Goal: Transaction & Acquisition: Purchase product/service

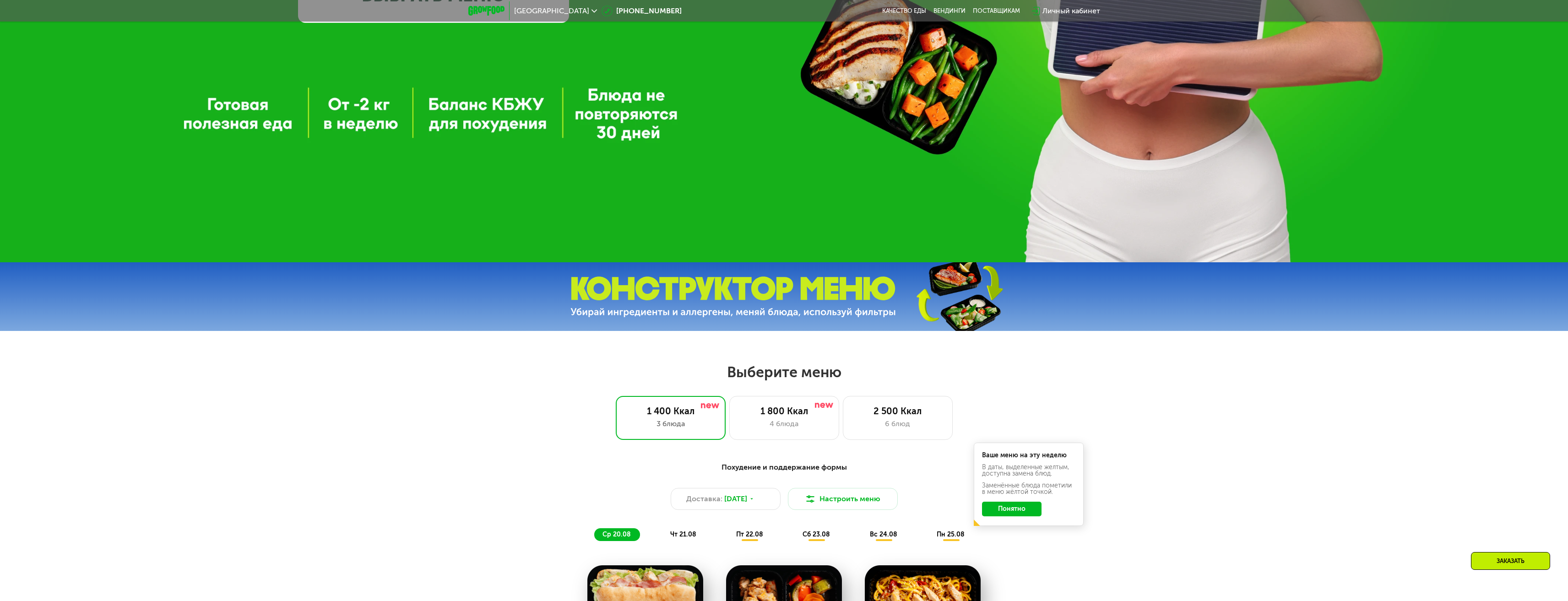
scroll to position [366, 0]
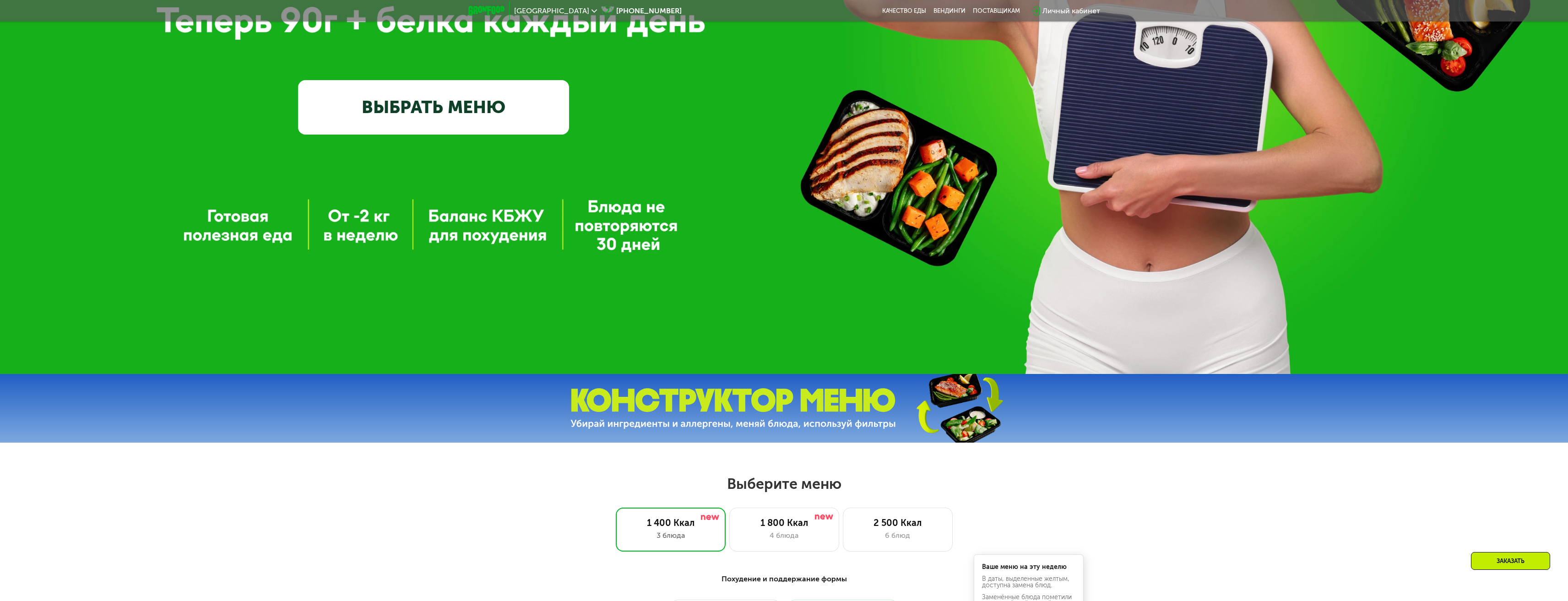
click at [478, 227] on div "GrowFood — доставка правильного питания ВЫБРАТЬ МЕНЮ" at bounding box center [784, 4] width 1568 height 741
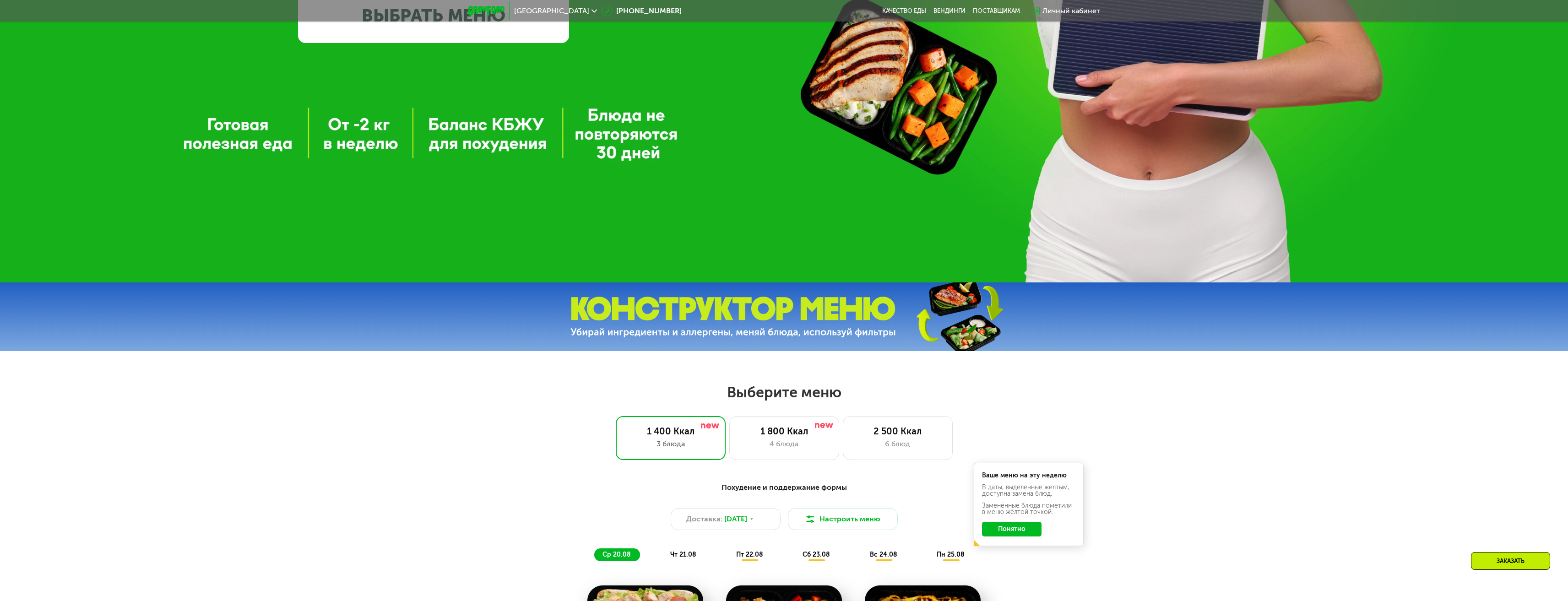
click at [465, 34] on link "ВЫБРАТЬ МЕНЮ" at bounding box center [433, 15] width 271 height 54
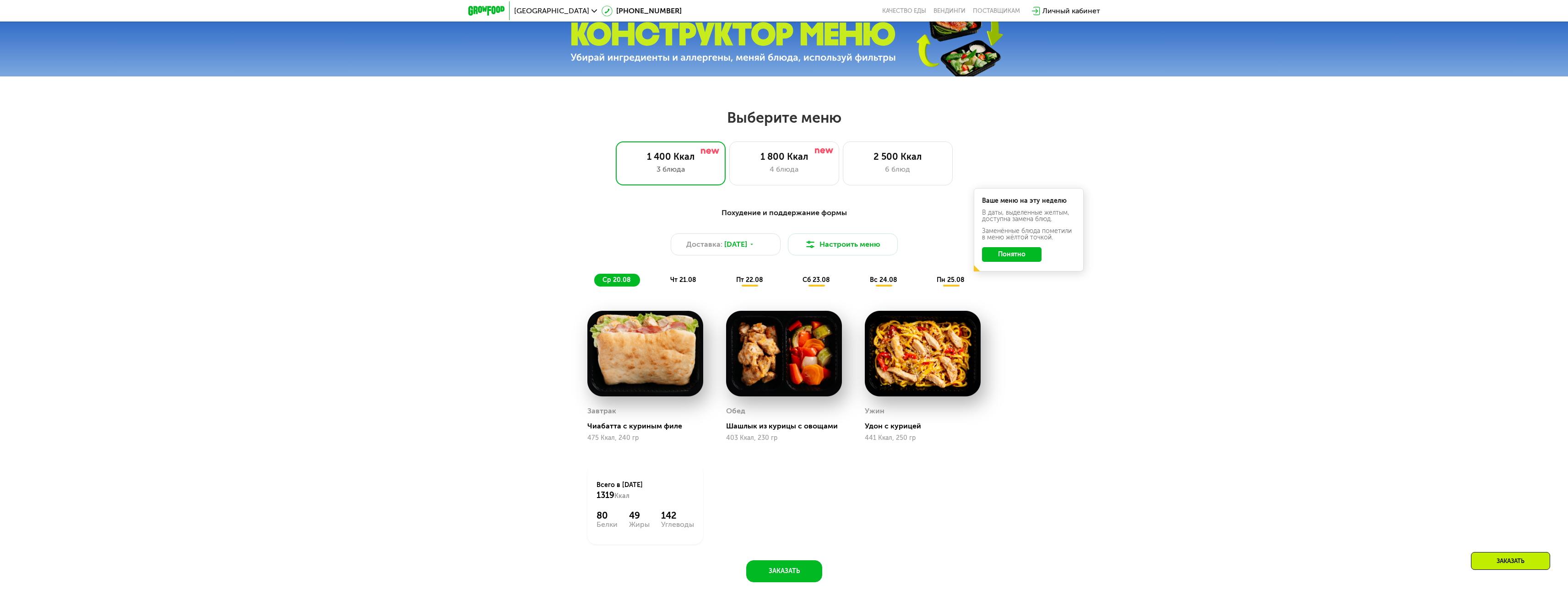
scroll to position [731, 0]
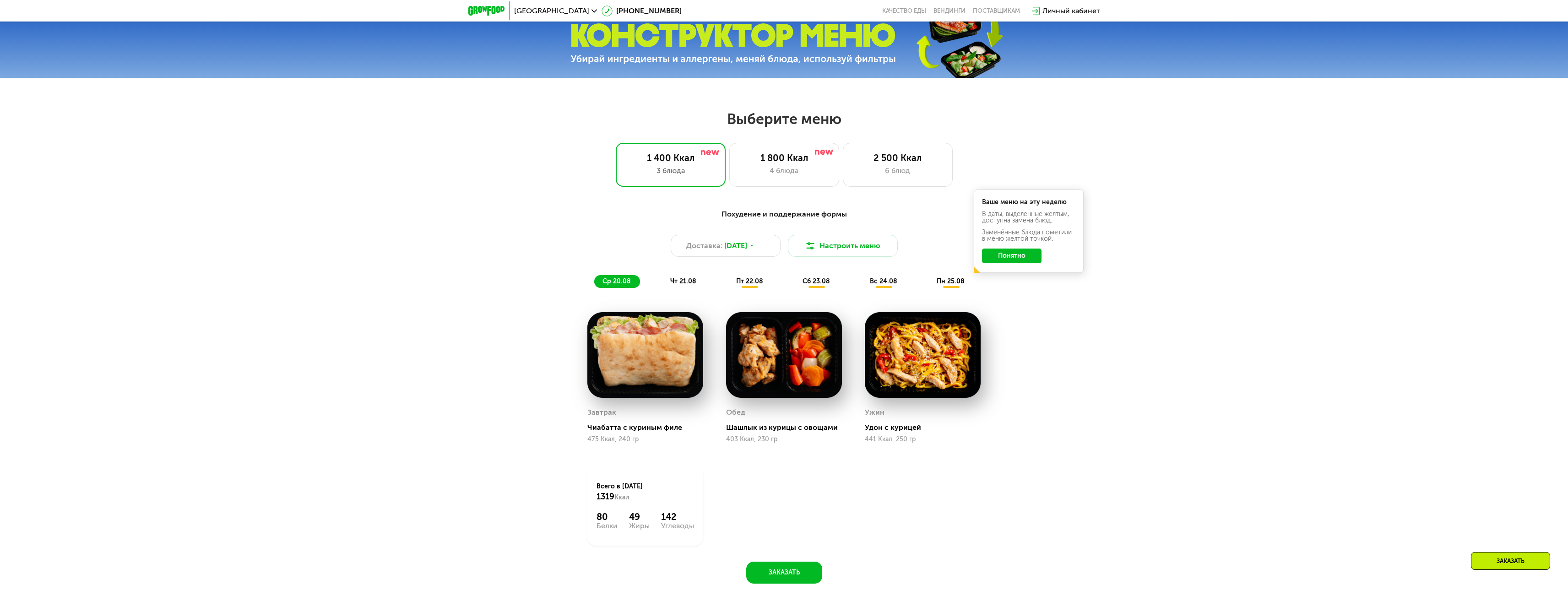
click at [1005, 260] on button "Понятно" at bounding box center [1011, 256] width 60 height 15
click at [655, 159] on div "1 400 Ккал" at bounding box center [670, 158] width 91 height 11
click at [807, 158] on div "1 800 Ккал" at bounding box center [784, 158] width 91 height 11
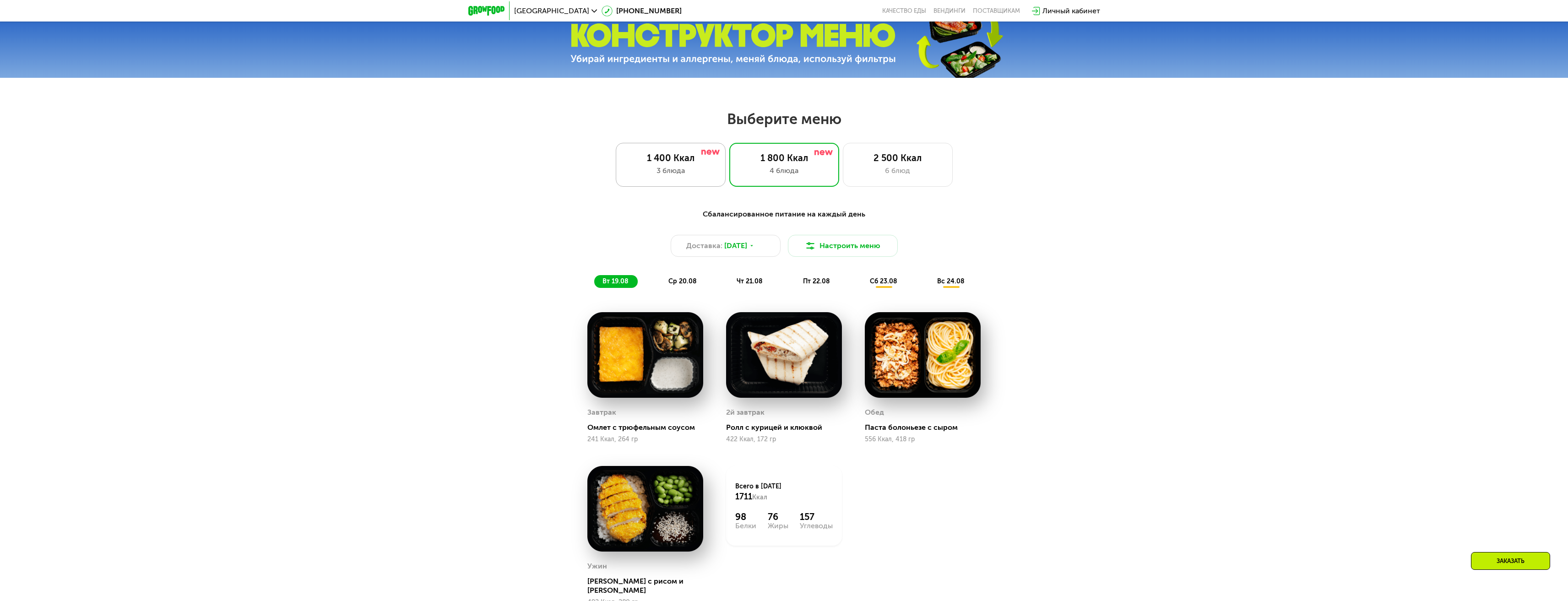
click at [659, 172] on div "3 блюда" at bounding box center [670, 170] width 91 height 11
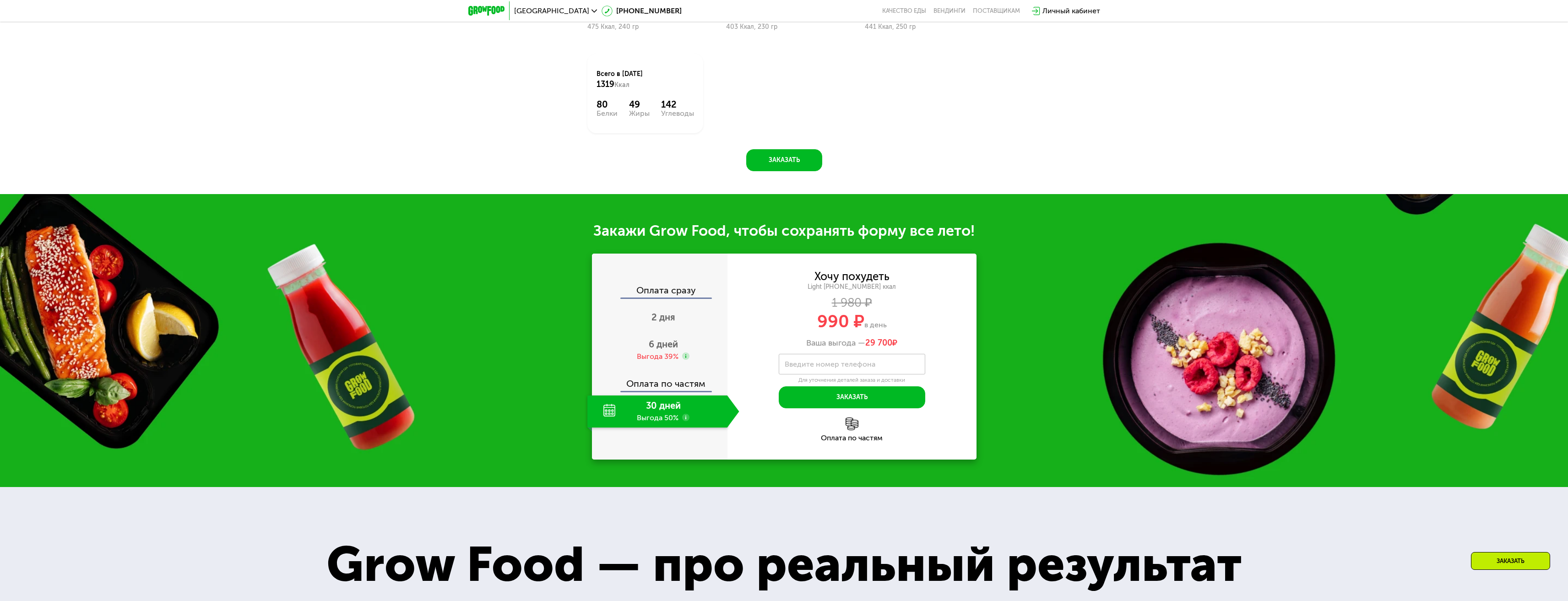
scroll to position [1189, 0]
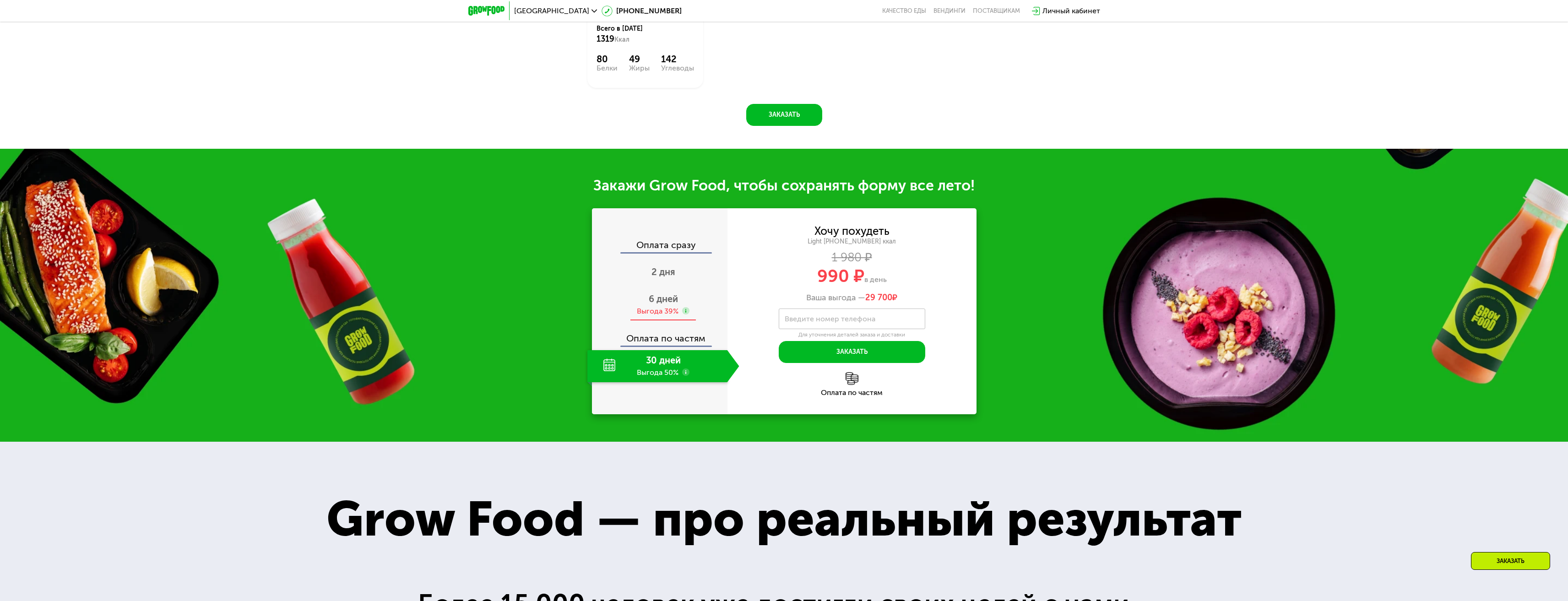
click at [667, 304] on span "6 дней" at bounding box center [663, 298] width 30 height 11
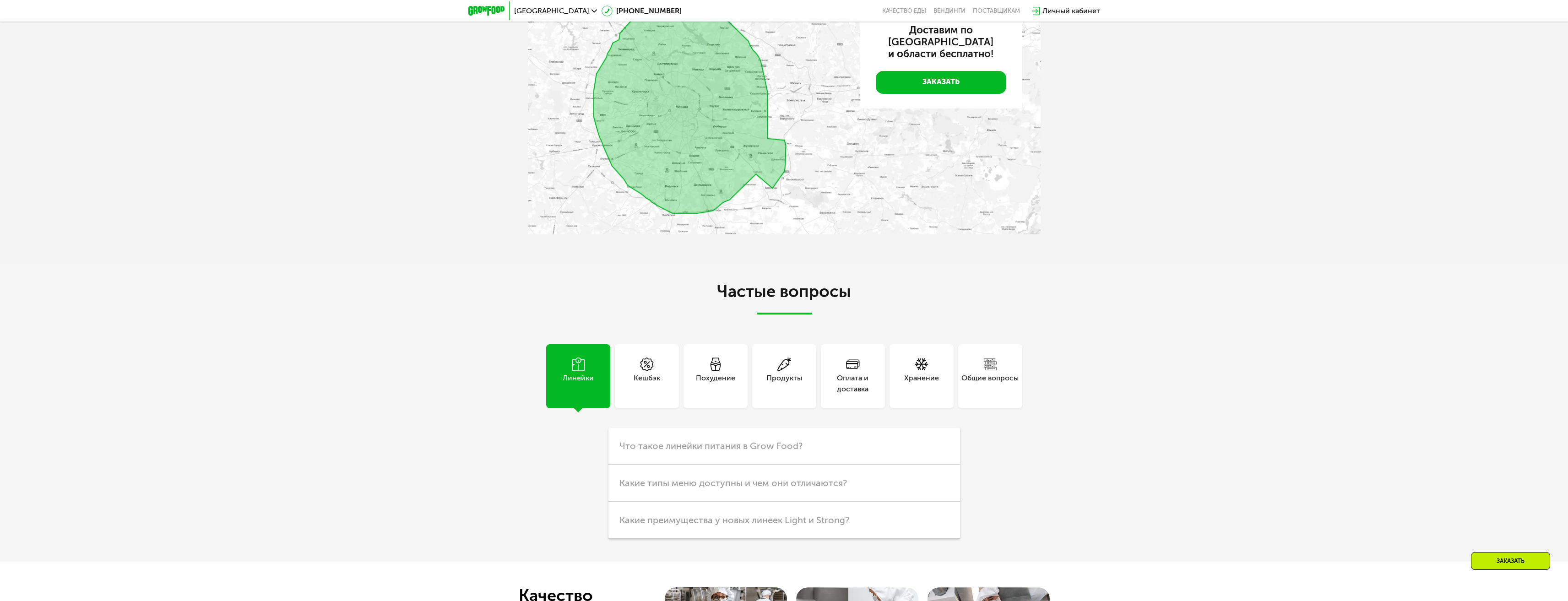
scroll to position [3022, 0]
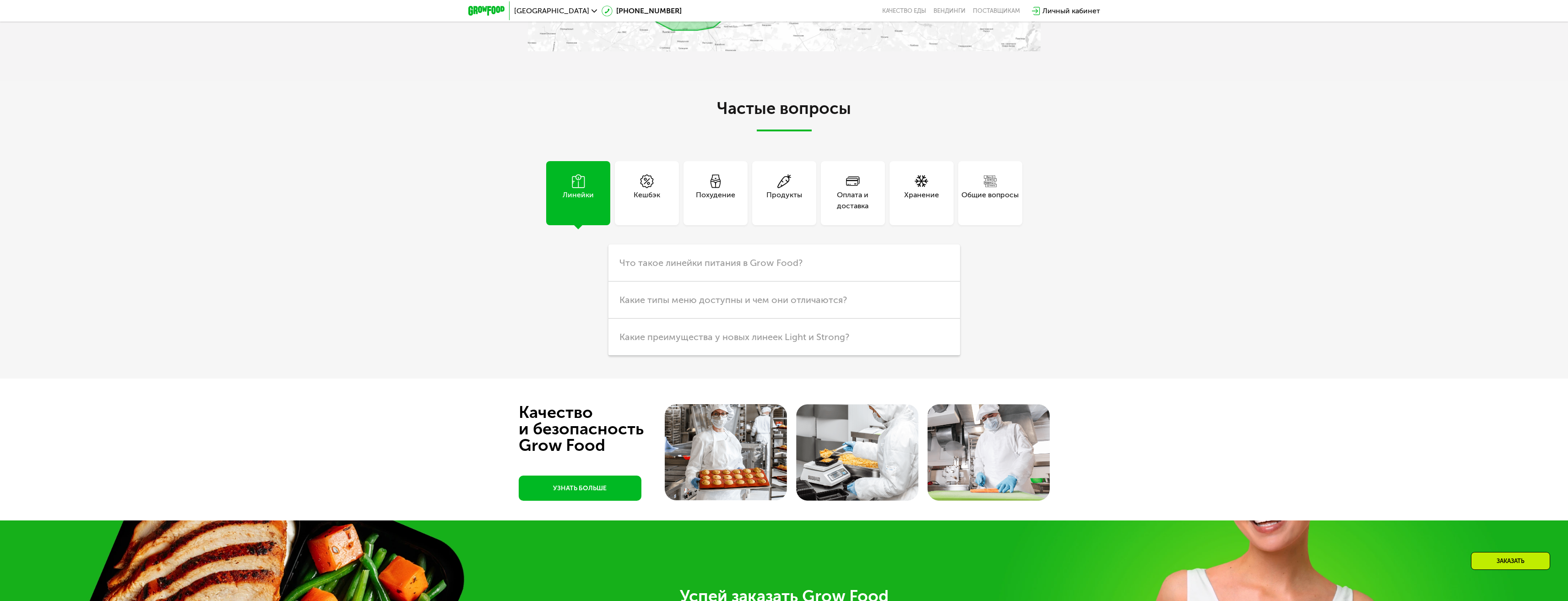
click at [708, 201] on div "Похудение" at bounding box center [715, 201] width 40 height 22
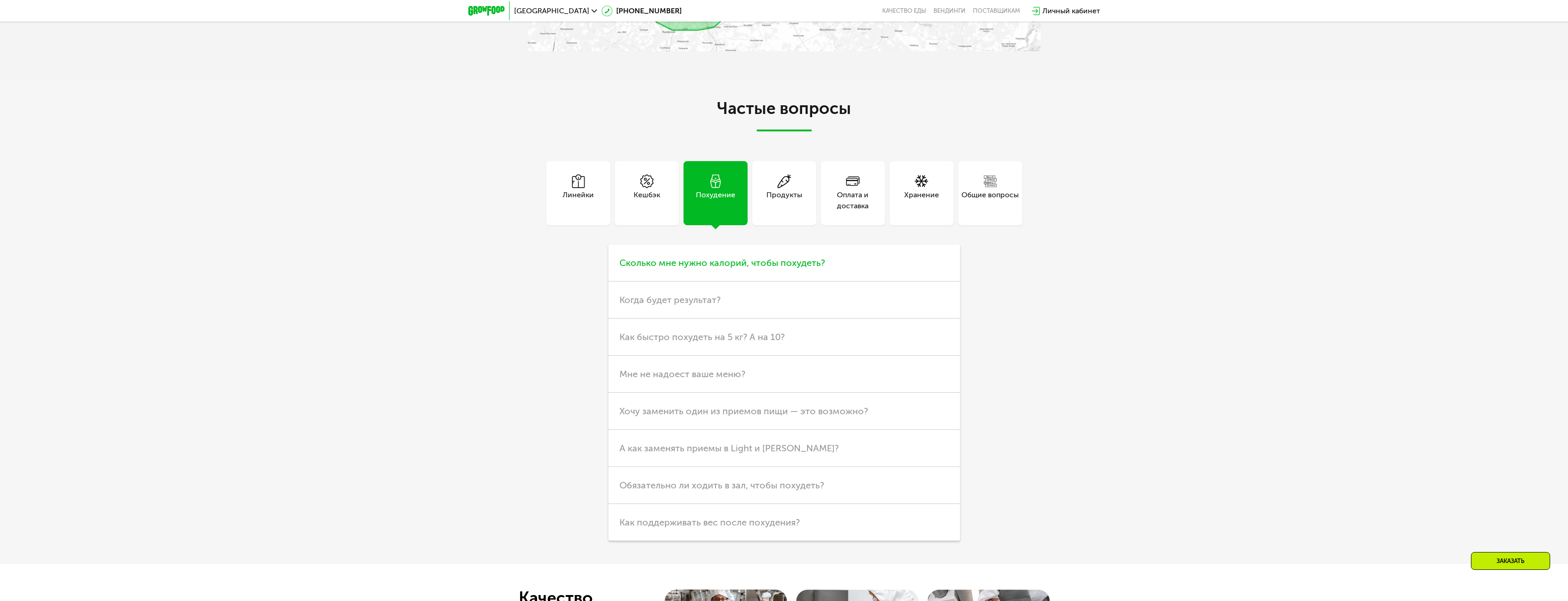
click at [793, 268] on span "Сколько мне нужно калорий, чтобы похудеть?" at bounding box center [722, 263] width 205 height 11
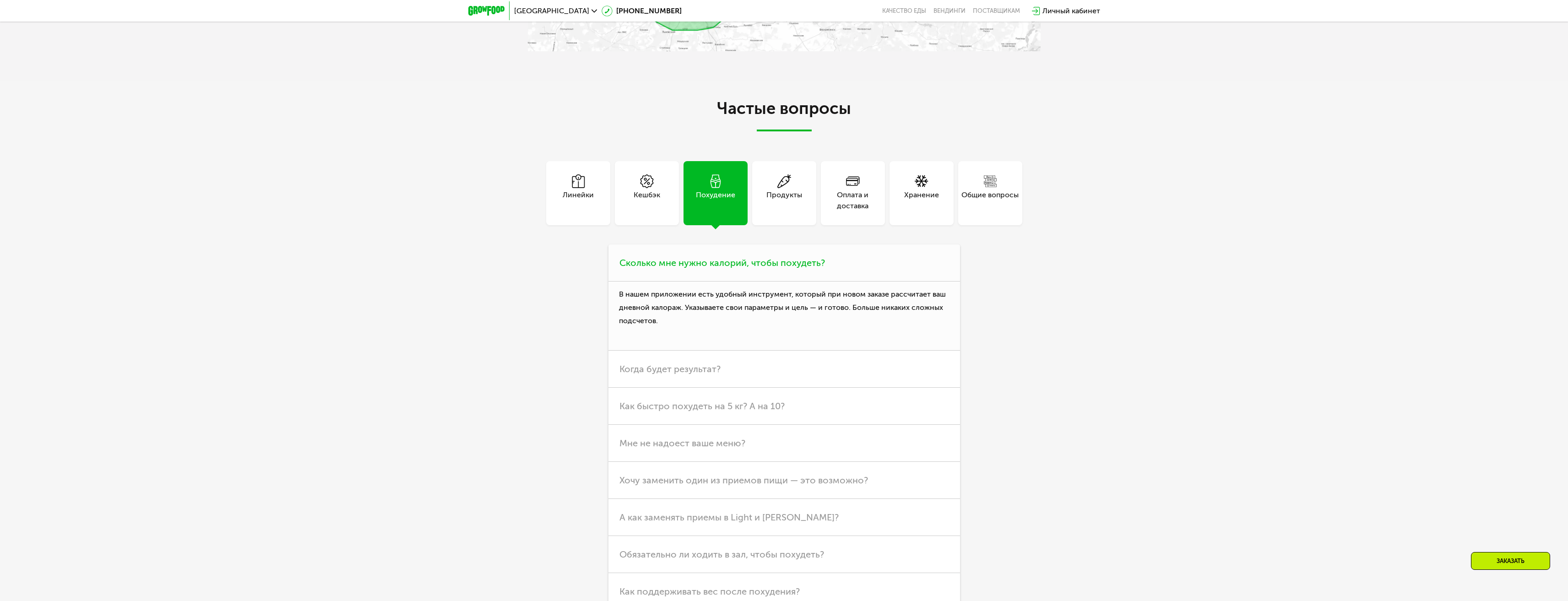
click at [793, 268] on span "Сколько мне нужно калорий, чтобы похудеть?" at bounding box center [722, 263] width 205 height 11
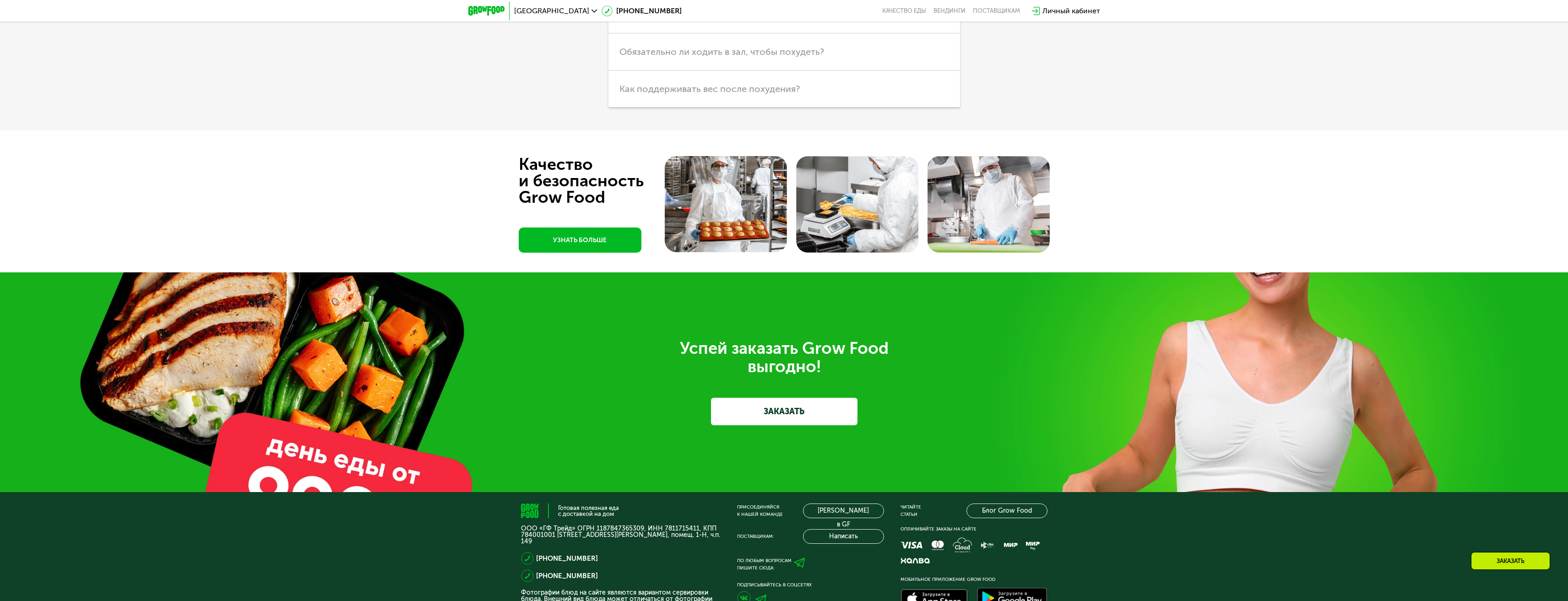
scroll to position [3571, 0]
